Goal: Download file/media

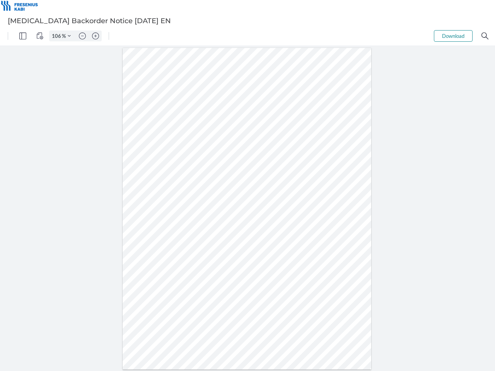
click at [23, 36] on img "Panel" at bounding box center [22, 35] width 7 height 7
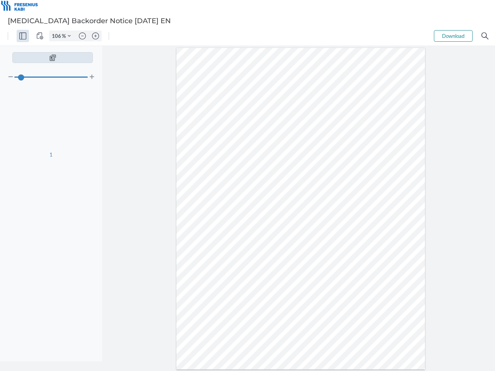
click at [40, 36] on img "View Controls" at bounding box center [39, 35] width 7 height 7
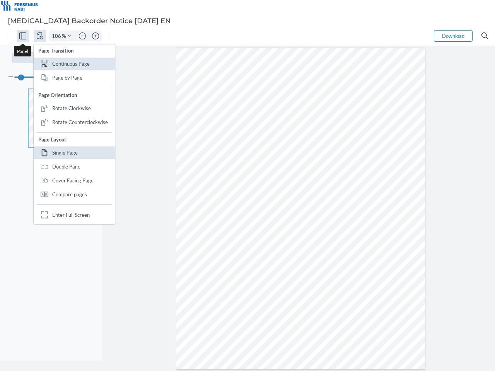
click at [58, 36] on input "106" at bounding box center [55, 35] width 12 height 7
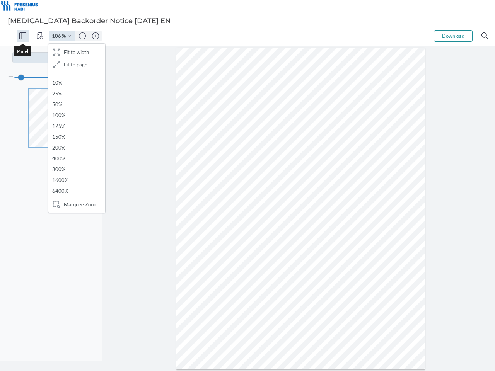
click at [69, 36] on img "Zoom Controls" at bounding box center [69, 35] width 3 height 3
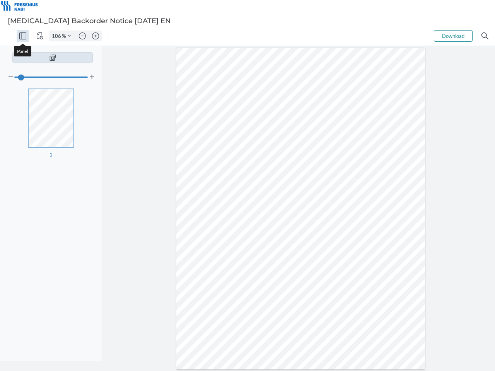
click at [82, 36] on img "Zoom out" at bounding box center [82, 35] width 7 height 7
click at [96, 36] on img "Zoom in" at bounding box center [95, 35] width 7 height 7
type input "106"
click at [453, 36] on button "Download" at bounding box center [453, 36] width 39 height 12
click at [485, 36] on img "Search" at bounding box center [484, 35] width 7 height 7
